Goal: Information Seeking & Learning: Find specific fact

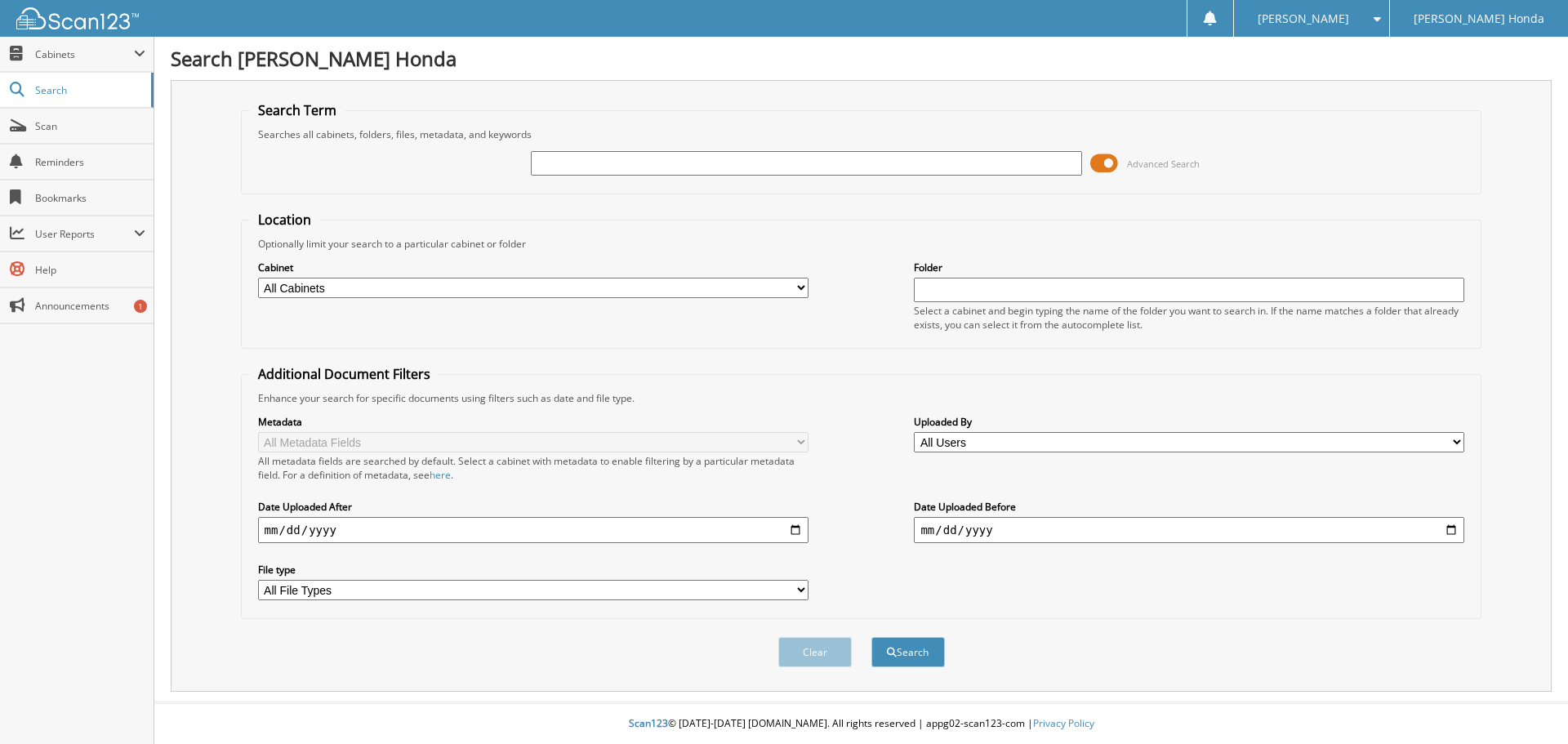
click at [658, 171] on input "text" at bounding box center [806, 163] width 551 height 24
type input "233206"
click at [871, 637] on button "Search" at bounding box center [907, 651] width 73 height 30
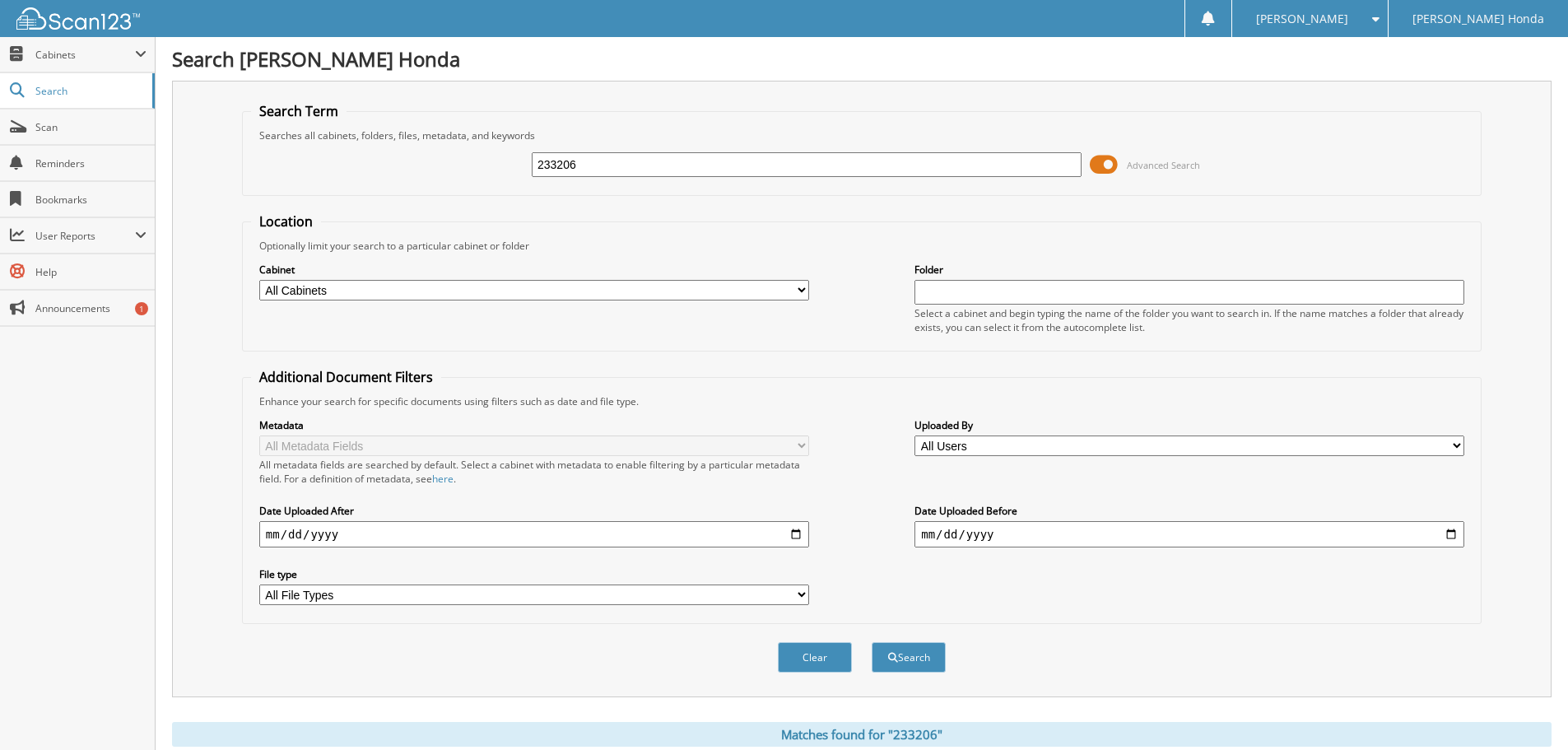
scroll to position [234, 0]
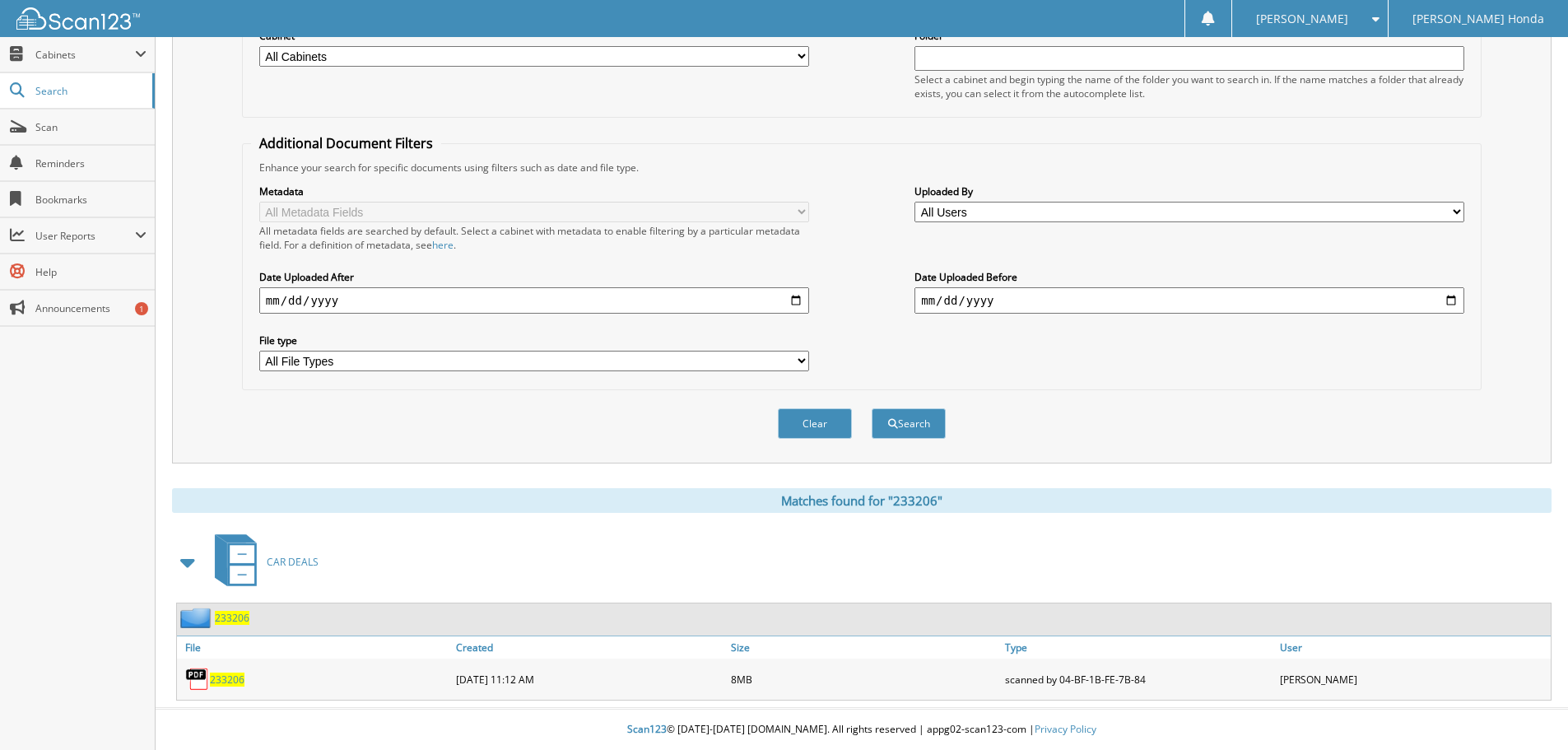
click at [233, 675] on span "233206" at bounding box center [226, 679] width 34 height 14
click at [858, 234] on div "Metadata All Metadata Fields All metadata fields are searched by default. Selec…" at bounding box center [861, 278] width 1222 height 207
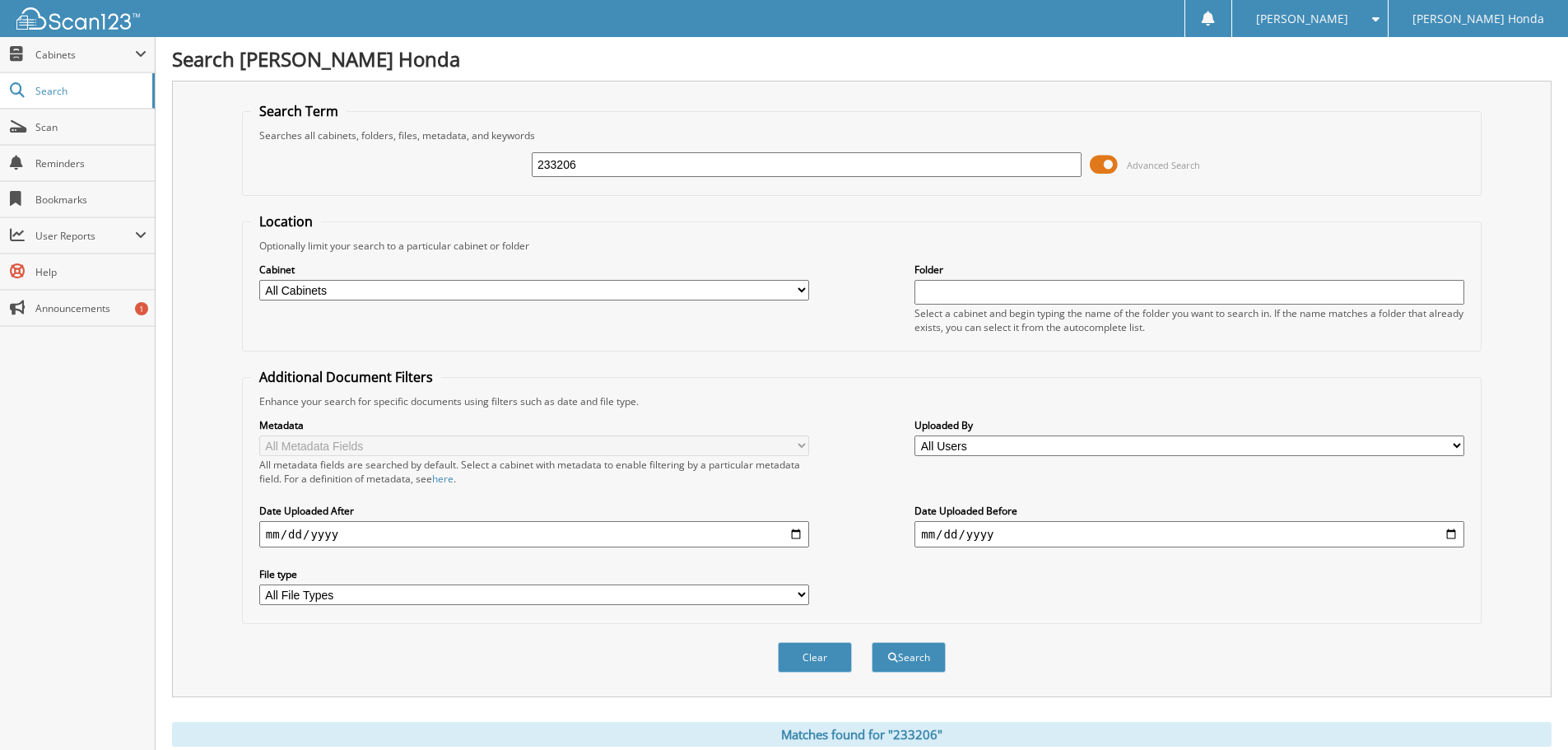
click at [980, 224] on fieldset "Location Optionally limit your search to a particular cabinet or folder Cabinet…" at bounding box center [861, 281] width 1239 height 139
